Goal: Task Accomplishment & Management: Manage account settings

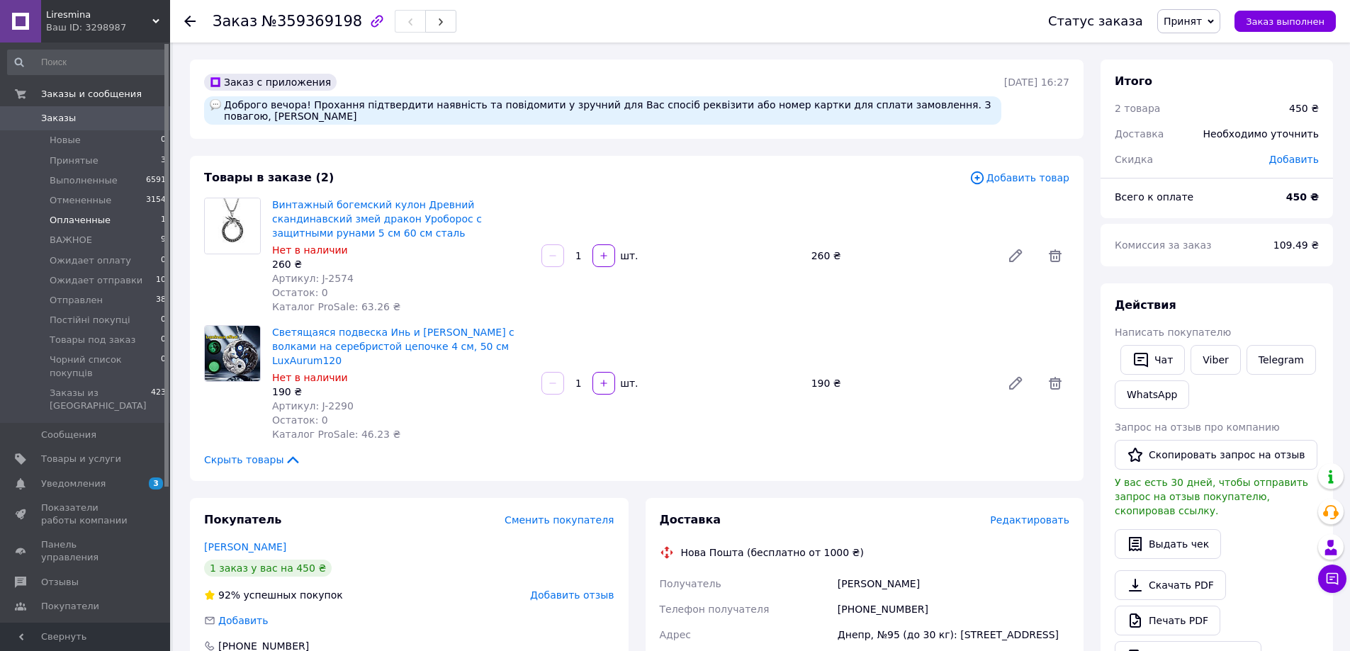
click at [100, 215] on span "Оплаченные" at bounding box center [80, 220] width 61 height 13
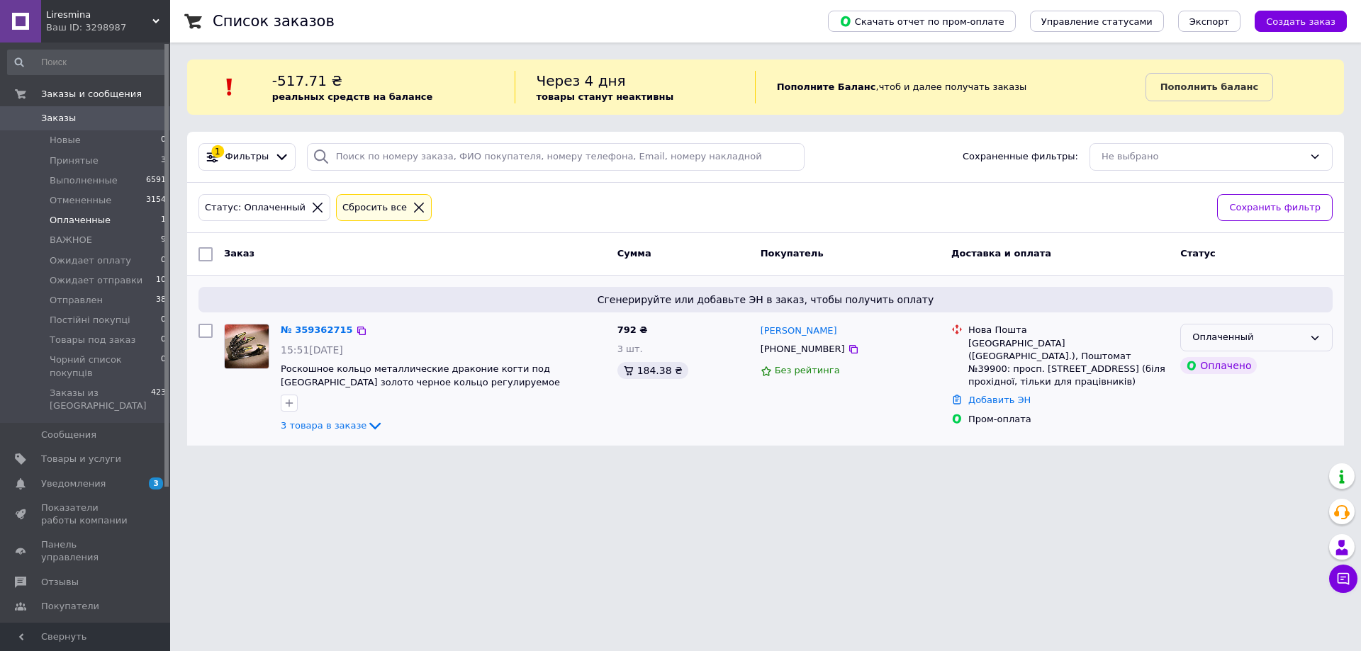
click at [1309, 339] on icon at bounding box center [1314, 337] width 11 height 11
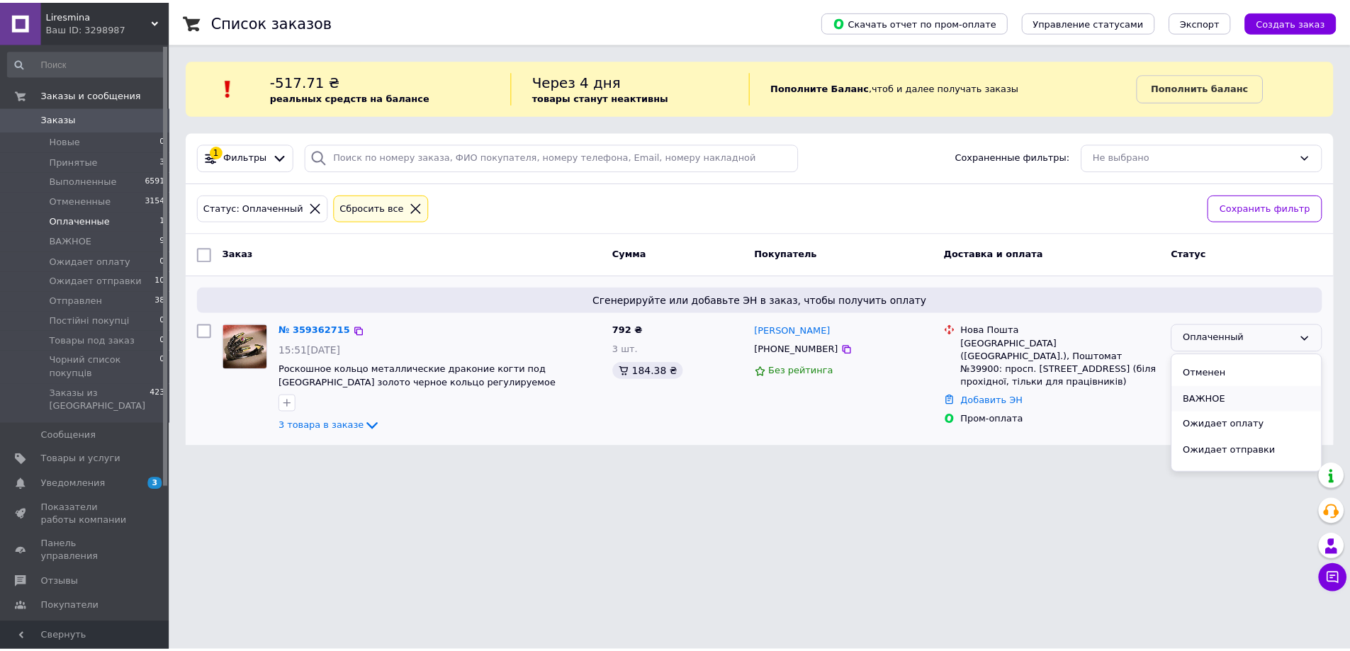
scroll to position [71, 0]
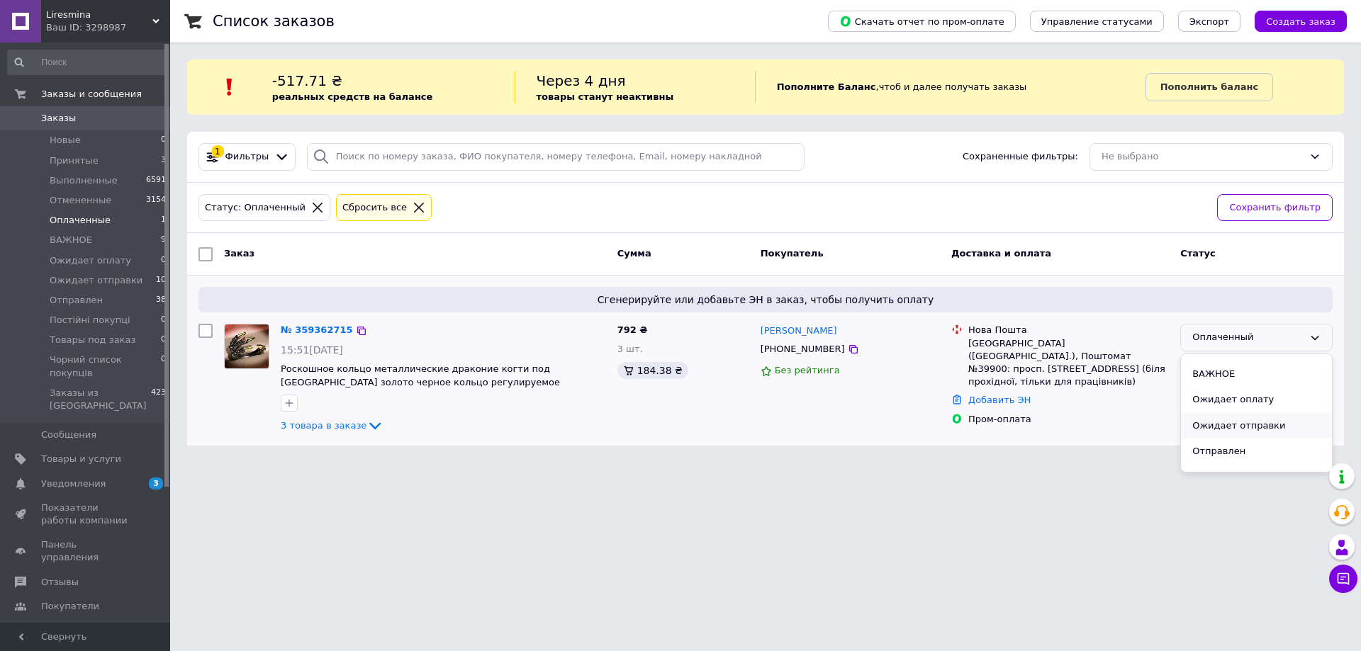
click at [1249, 423] on li "Ожидает отправки" at bounding box center [1256, 426] width 151 height 26
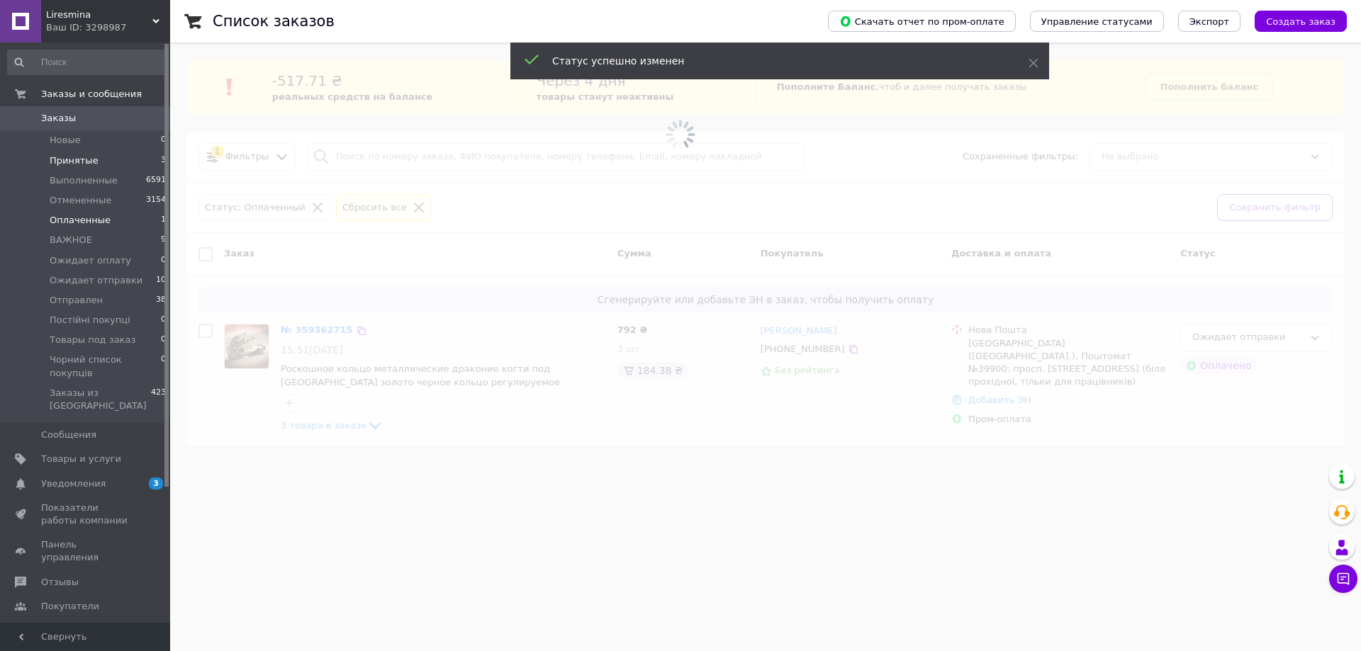
click at [106, 161] on li "Принятые 3" at bounding box center [87, 161] width 174 height 20
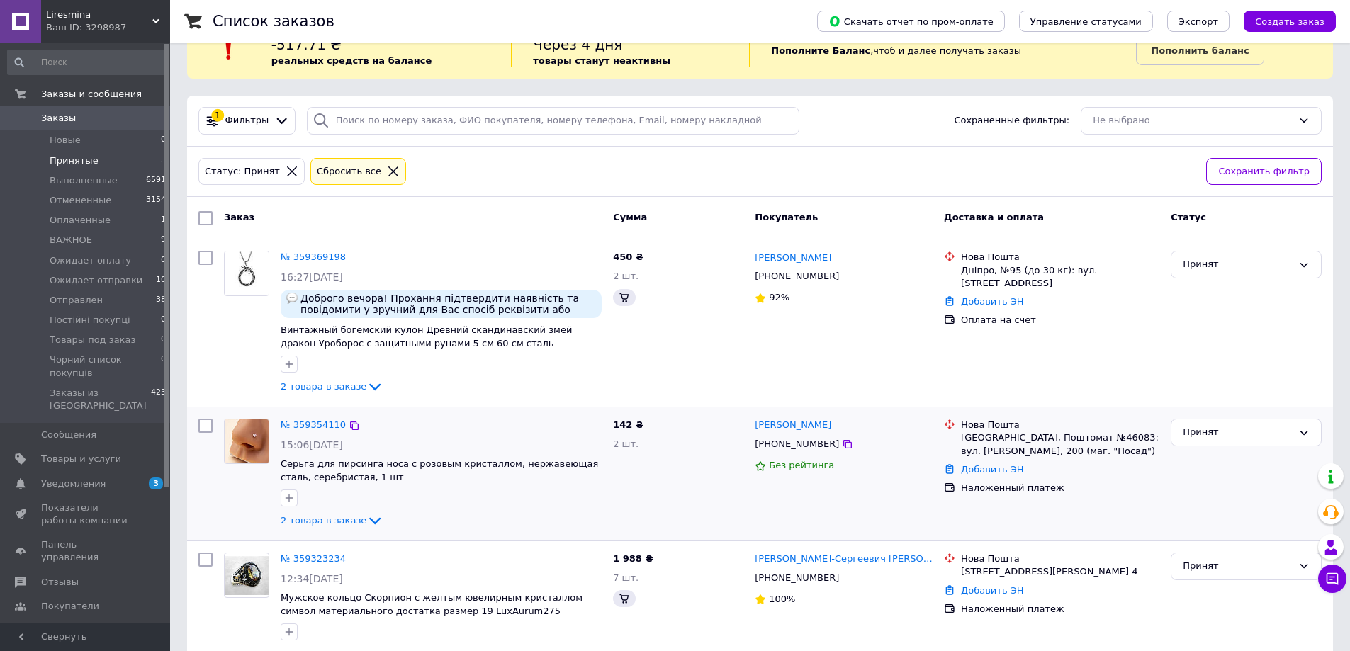
scroll to position [77, 0]
